Goal: Task Accomplishment & Management: Complete application form

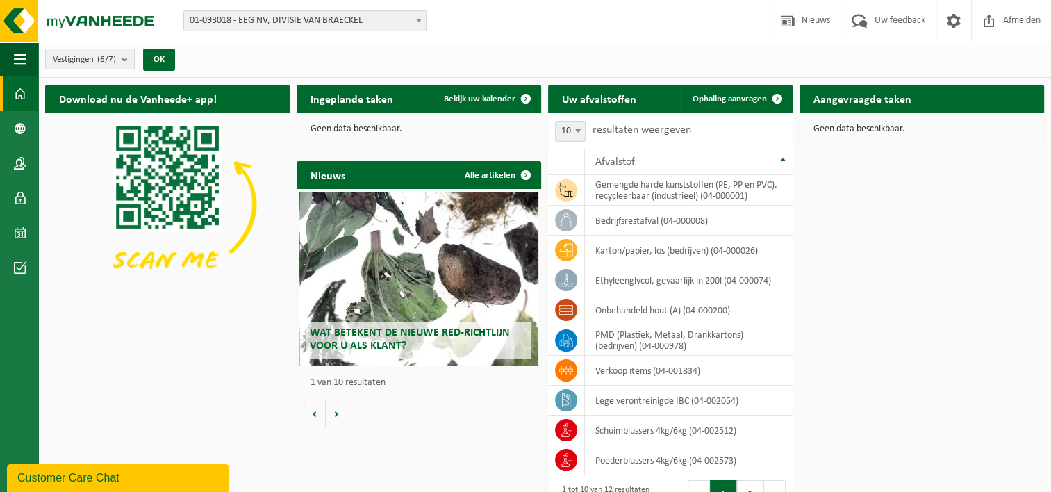
click at [873, 104] on h2 "Aangevraagde taken" at bounding box center [863, 98] width 126 height 27
click at [491, 101] on span "Bekijk uw kalender" at bounding box center [480, 99] width 72 height 9
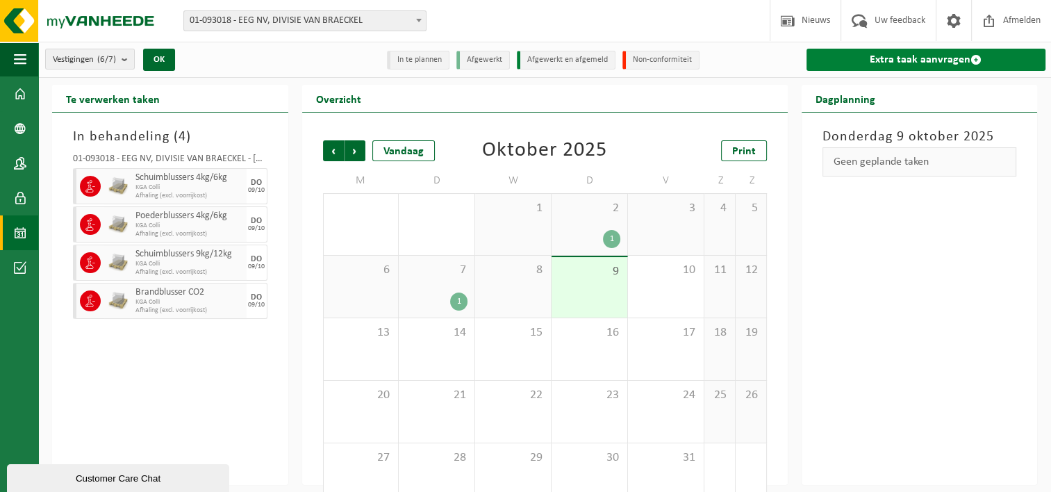
click at [952, 64] on link "Extra taak aanvragen" at bounding box center [927, 60] width 240 height 22
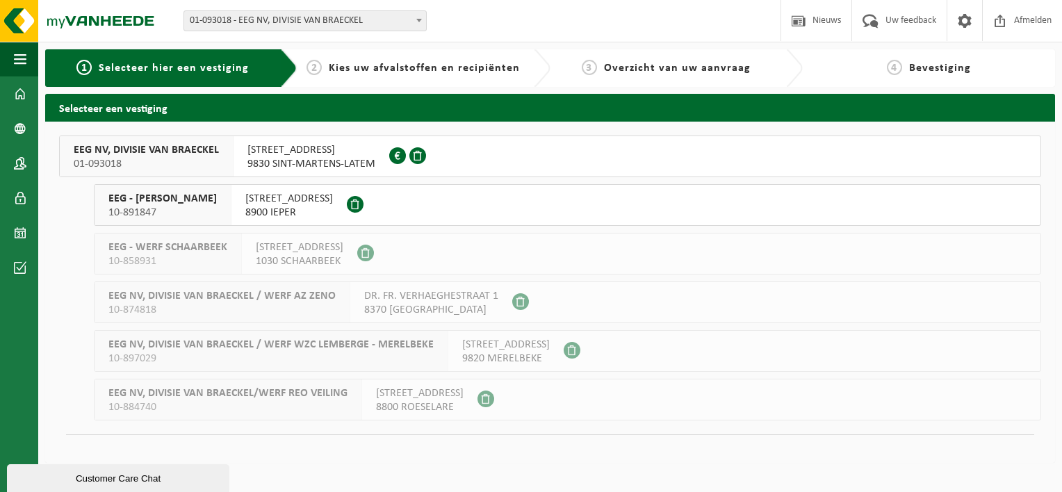
click at [302, 161] on span "9830 SINT-MARTENS-LATEM" at bounding box center [311, 164] width 128 height 14
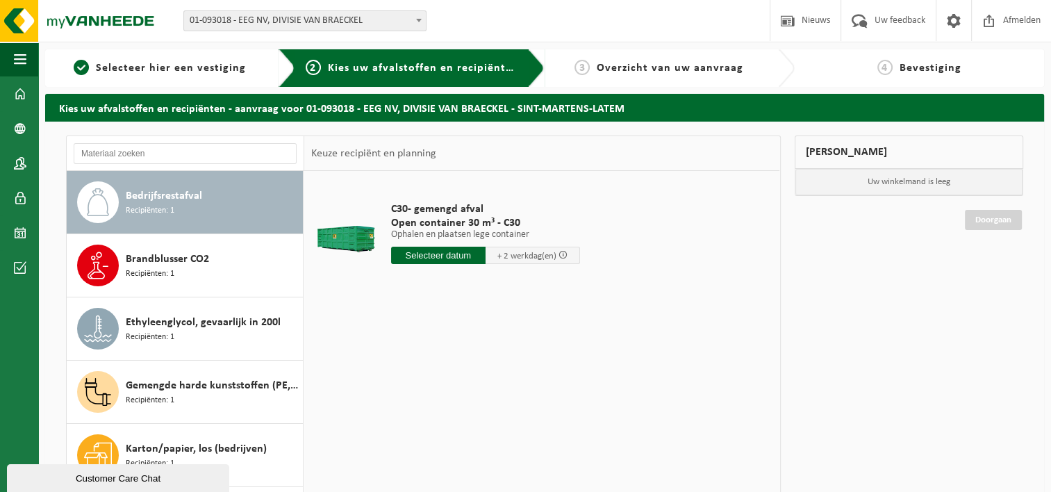
click at [175, 197] on span "Bedrijfsrestafval" at bounding box center [164, 196] width 76 height 17
click at [436, 256] on input "text" at bounding box center [438, 255] width 95 height 17
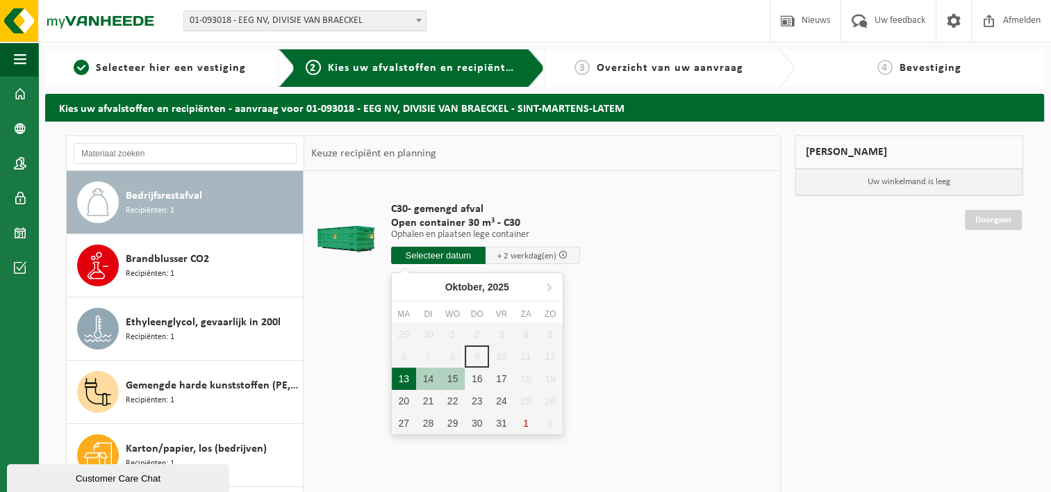
click at [399, 382] on div "13" at bounding box center [404, 379] width 24 height 22
type input "Van 2025-10-13"
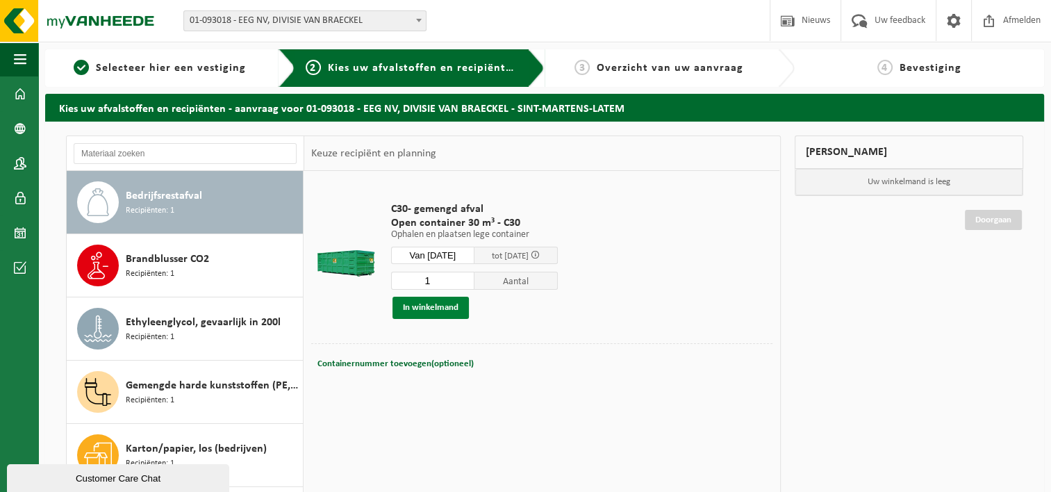
click at [428, 307] on button "In winkelmand" at bounding box center [431, 308] width 76 height 22
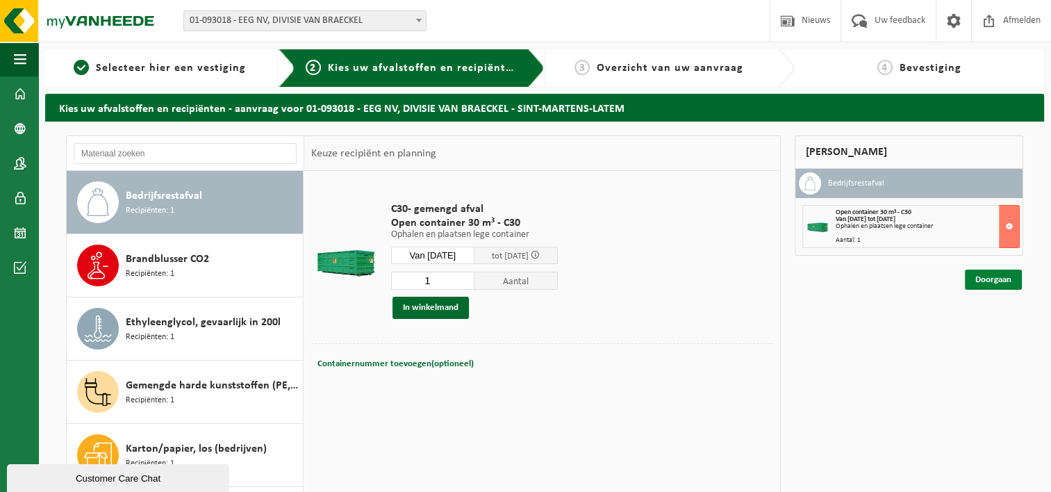
click at [987, 279] on link "Doorgaan" at bounding box center [993, 280] width 57 height 20
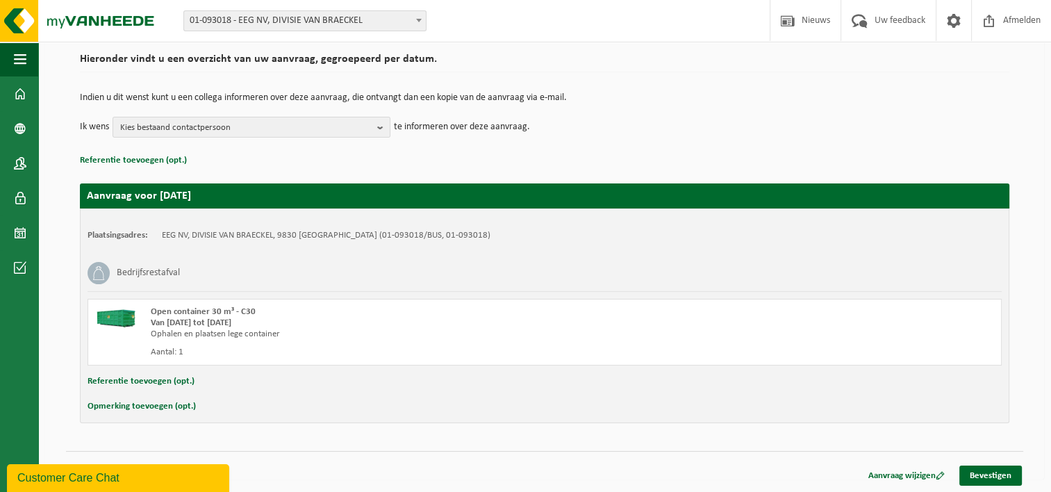
scroll to position [103, 0]
click at [994, 471] on link "Bevestigen" at bounding box center [991, 476] width 63 height 20
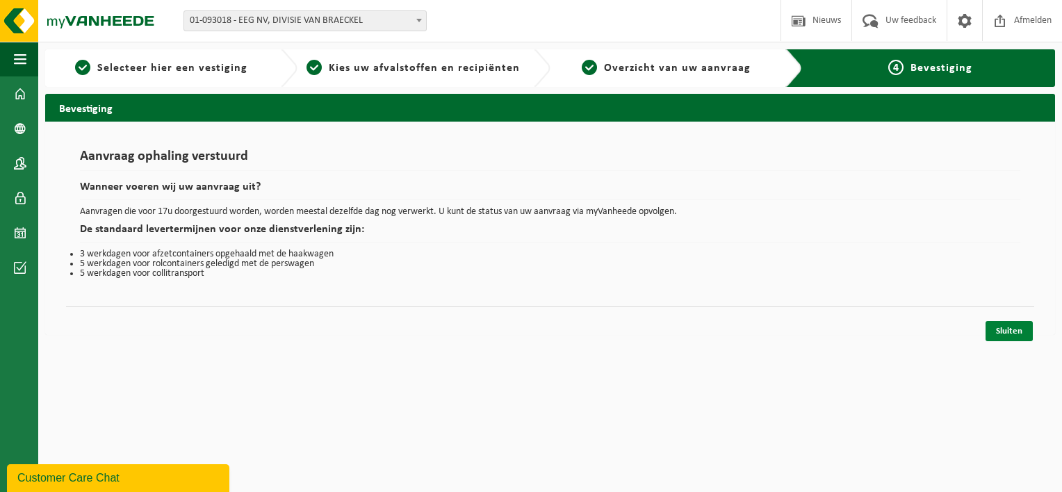
click at [1012, 331] on link "Sluiten" at bounding box center [1008, 331] width 47 height 20
